Goal: Find specific fact: Find specific fact

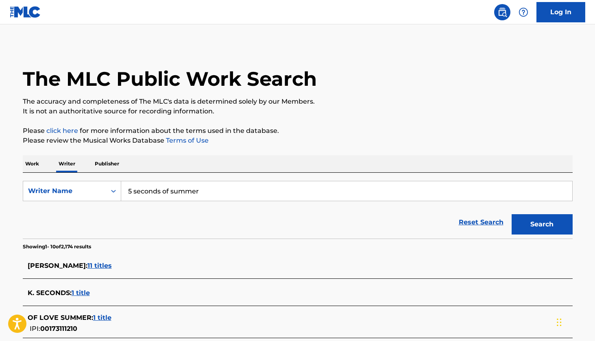
click at [35, 163] on p "Work" at bounding box center [32, 163] width 19 height 17
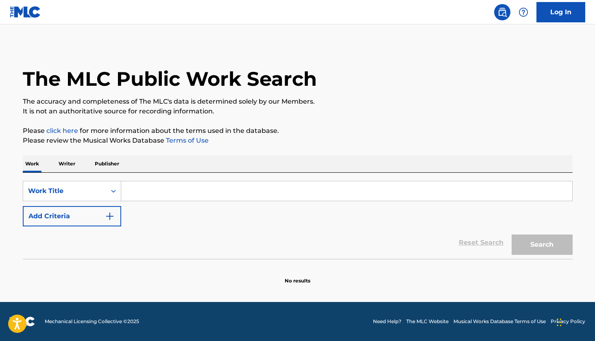
click at [148, 193] on input "Search Form" at bounding box center [346, 191] width 451 height 20
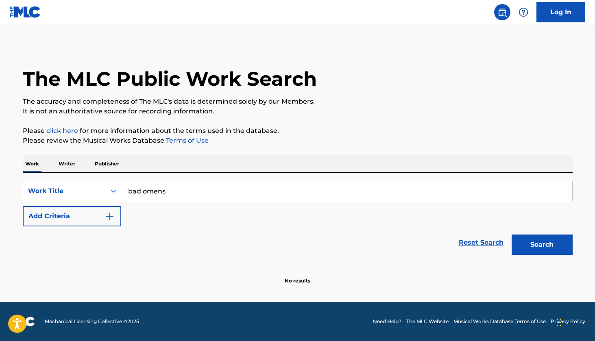
type input "bad omens"
click at [541, 245] on button "Search" at bounding box center [541, 245] width 61 height 20
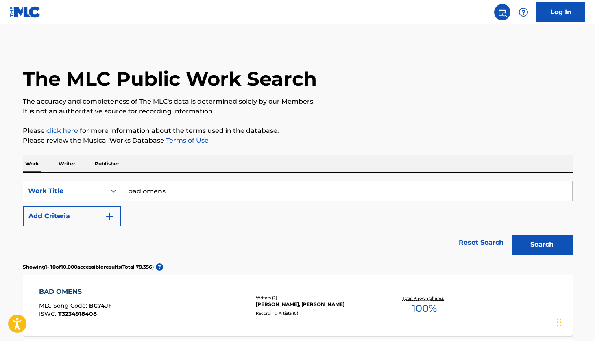
drag, startPoint x: 266, startPoint y: 191, endPoint x: 96, endPoint y: 186, distance: 170.0
click at [96, 186] on div "SearchWithCriteriaa7a3b33c-3437-401b-8cd6-adc9e4883552 Work Title bad omens" at bounding box center [298, 191] width 550 height 20
type input "lover of mine"
click at [541, 245] on button "Search" at bounding box center [541, 245] width 61 height 20
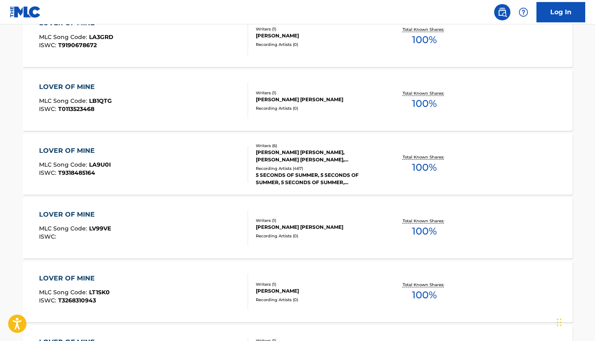
scroll to position [535, 0]
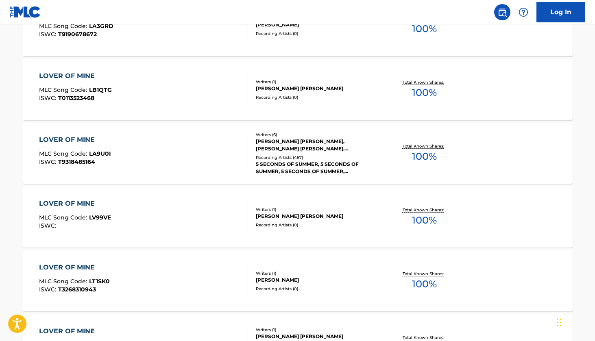
click at [78, 140] on div "LOVER OF MINE" at bounding box center [75, 140] width 72 height 10
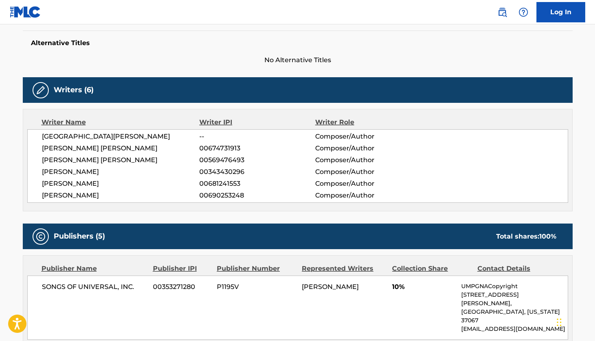
scroll to position [216, 0]
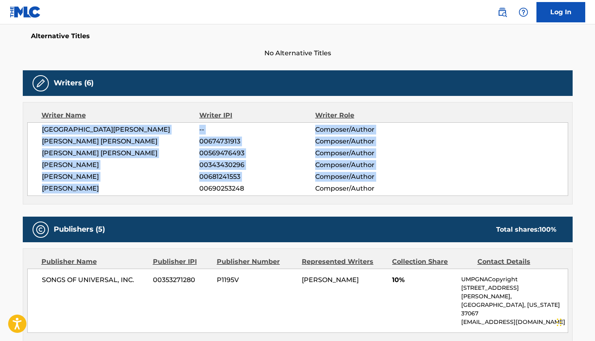
drag, startPoint x: 111, startPoint y: 186, endPoint x: 28, endPoint y: 128, distance: 101.2
click at [28, 127] on div "SIERRA [PERSON_NAME] -- Composer/Author [PERSON_NAME] [PERSON_NAME] 00674731913…" at bounding box center [297, 159] width 541 height 74
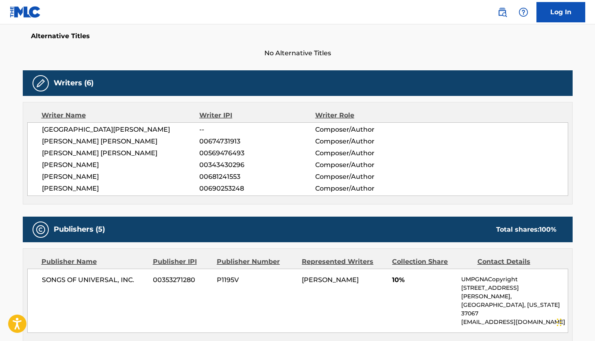
click at [24, 168] on div "Writer Name Writer IPI Writer Role [PERSON_NAME] -- Composer/Author [PERSON_NAM…" at bounding box center [298, 153] width 550 height 102
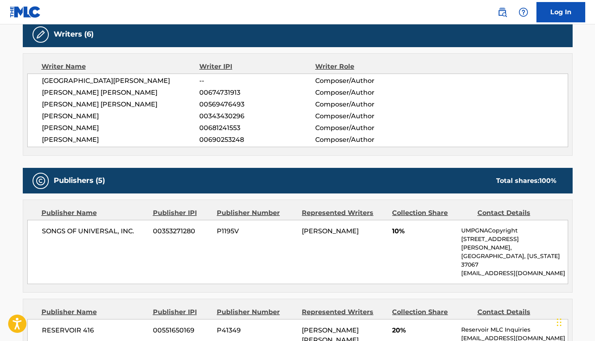
scroll to position [268, 0]
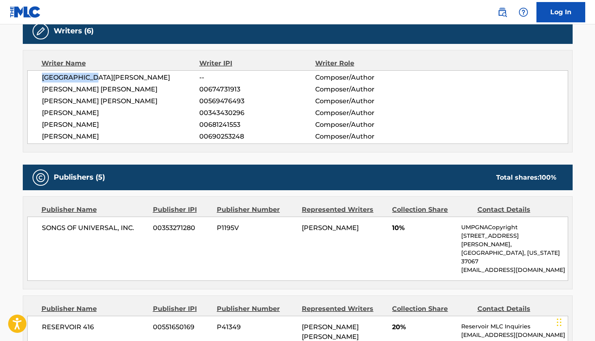
drag, startPoint x: 96, startPoint y: 76, endPoint x: 37, endPoint y: 75, distance: 58.9
click at [37, 75] on div "SIERRA [PERSON_NAME] -- Composer/Author [PERSON_NAME] [PERSON_NAME] 00674731913…" at bounding box center [297, 107] width 541 height 74
copy span "[GEOGRAPHIC_DATA][PERSON_NAME]"
drag, startPoint x: 130, startPoint y: 88, endPoint x: 36, endPoint y: 91, distance: 93.9
click at [35, 91] on div "SIERRA [PERSON_NAME] -- Composer/Author [PERSON_NAME] [PERSON_NAME] 00674731913…" at bounding box center [297, 107] width 541 height 74
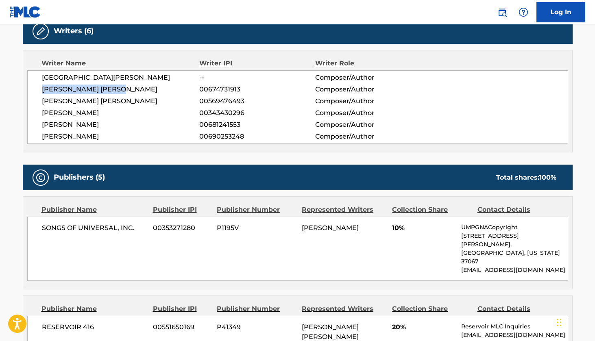
copy span "[PERSON_NAME] [PERSON_NAME]"
drag, startPoint x: 136, startPoint y: 101, endPoint x: 39, endPoint y: 102, distance: 96.7
click at [39, 102] on div "SIERRA [PERSON_NAME] -- Composer/Author [PERSON_NAME] [PERSON_NAME] 00674731913…" at bounding box center [297, 107] width 541 height 74
copy span "[PERSON_NAME] [PERSON_NAME]"
drag, startPoint x: 96, startPoint y: 112, endPoint x: 36, endPoint y: 112, distance: 59.3
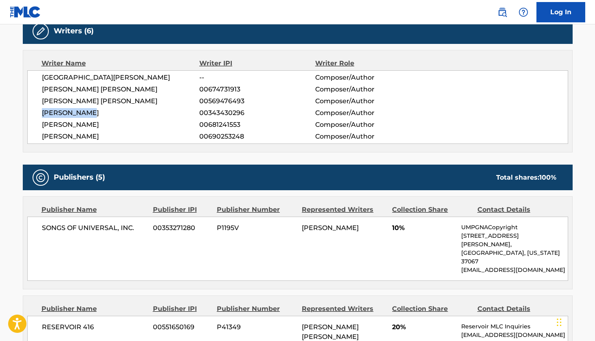
click at [36, 112] on div "SIERRA [PERSON_NAME] -- Composer/Author [PERSON_NAME] [PERSON_NAME] 00674731913…" at bounding box center [297, 107] width 541 height 74
copy span "[PERSON_NAME]"
drag, startPoint x: 131, startPoint y: 125, endPoint x: 39, endPoint y: 128, distance: 92.3
click at [39, 128] on div "SIERRA [PERSON_NAME] -- Composer/Author [PERSON_NAME] [PERSON_NAME] 00674731913…" at bounding box center [297, 107] width 541 height 74
copy span "[PERSON_NAME]"
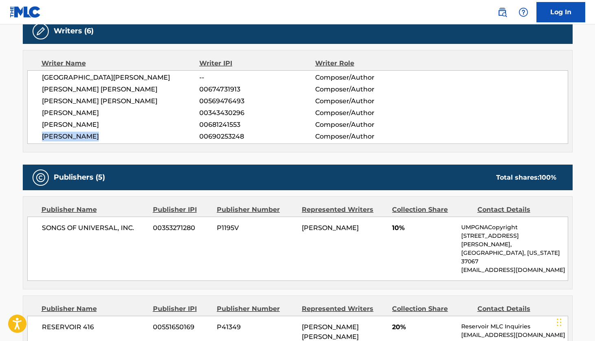
drag, startPoint x: 109, startPoint y: 136, endPoint x: 38, endPoint y: 137, distance: 71.1
click at [38, 137] on div "SIERRA [PERSON_NAME] -- Composer/Author [PERSON_NAME] [PERSON_NAME] 00674731913…" at bounding box center [297, 107] width 541 height 74
copy span "[PERSON_NAME]"
